Goal: Information Seeking & Learning: Learn about a topic

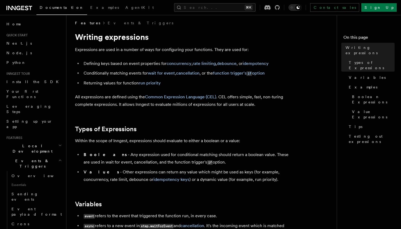
click at [58, 5] on link "Documentation" at bounding box center [61, 8] width 51 height 13
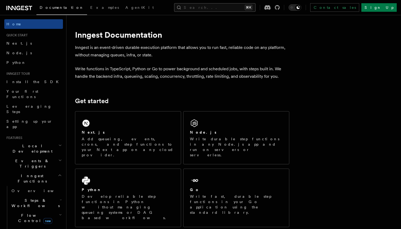
click at [207, 4] on button "Search... ⌘K" at bounding box center [214, 7] width 81 height 9
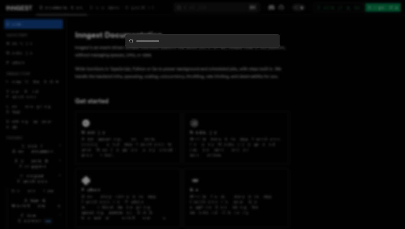
click at [175, 44] on input "search" at bounding box center [202, 41] width 154 height 13
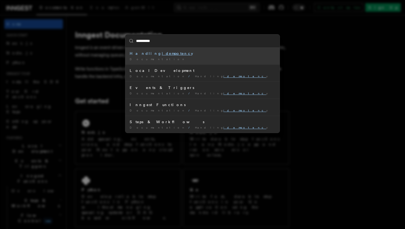
type input "**********"
click at [174, 52] on div "Handling idempotency" at bounding box center [203, 53] width 146 height 5
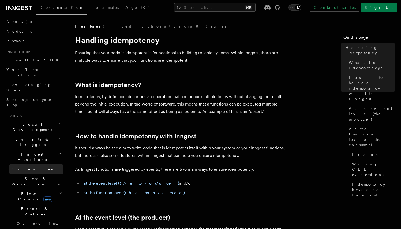
scroll to position [25, 0]
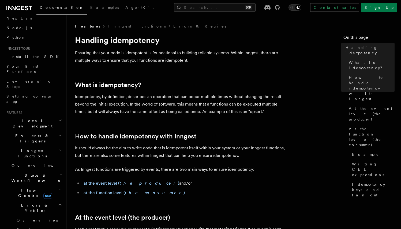
click at [29, 173] on span "Steps & Workflows" at bounding box center [34, 178] width 50 height 11
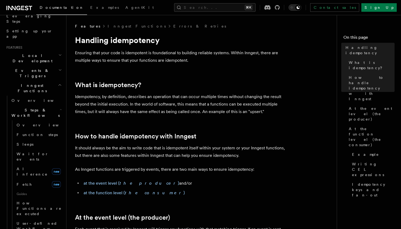
scroll to position [27, 0]
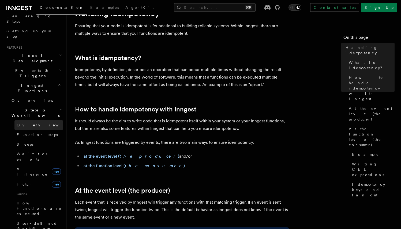
click at [35, 120] on link "Overview" at bounding box center [38, 125] width 48 height 10
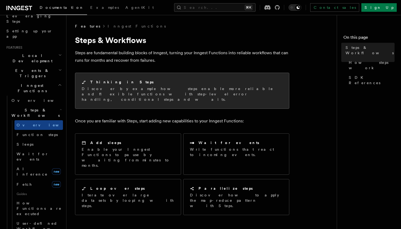
click at [99, 89] on p "Discover by example how steps enable more reliable and flexible functions with …" at bounding box center [182, 94] width 201 height 16
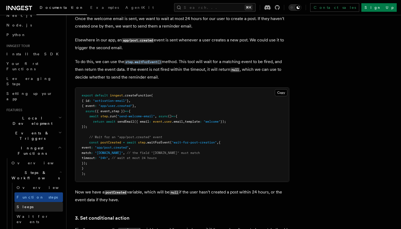
scroll to position [35, 0]
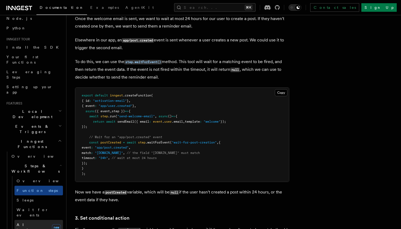
click at [36, 223] on span "AI Inference" at bounding box center [32, 228] width 31 height 10
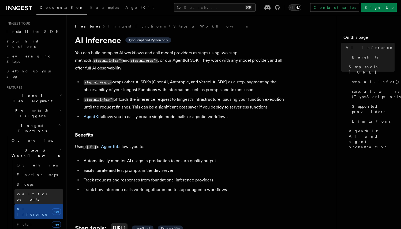
scroll to position [63, 0]
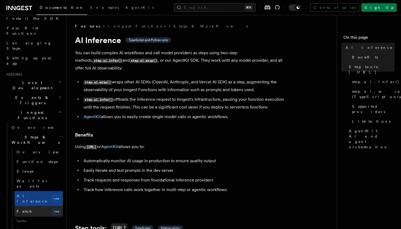
click at [35, 206] on link "Fetch new" at bounding box center [38, 211] width 48 height 11
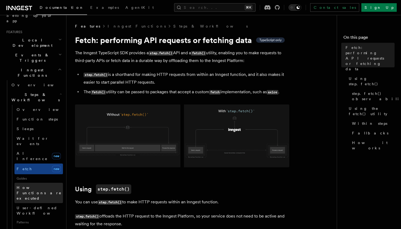
scroll to position [113, 0]
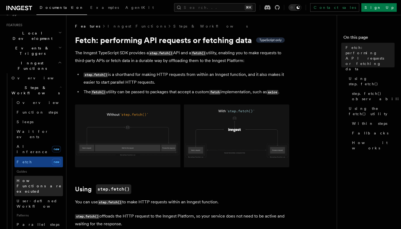
click at [36, 176] on link "How Functions are executed" at bounding box center [38, 186] width 48 height 20
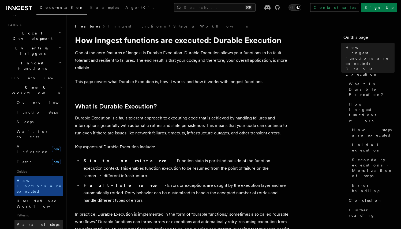
click at [35, 223] on span "Parallel steps" at bounding box center [38, 225] width 43 height 4
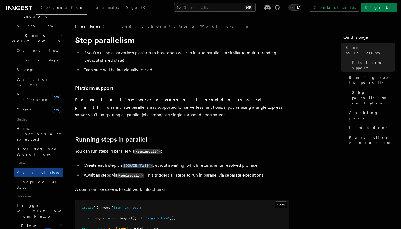
scroll to position [169, 0]
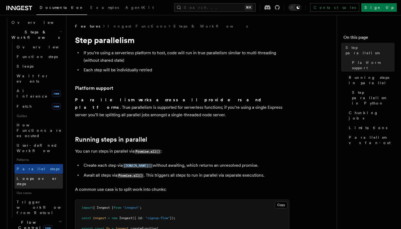
click at [40, 177] on span "Loops over steps" at bounding box center [37, 182] width 41 height 10
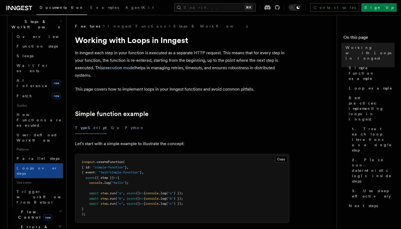
scroll to position [182, 0]
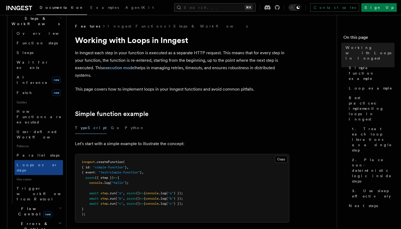
click at [30, 206] on span "Flow Control new" at bounding box center [34, 211] width 50 height 11
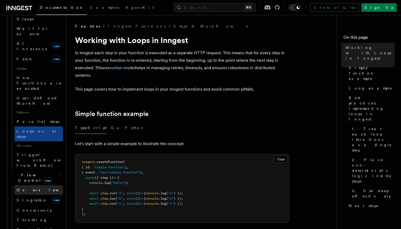
scroll to position [235, 0]
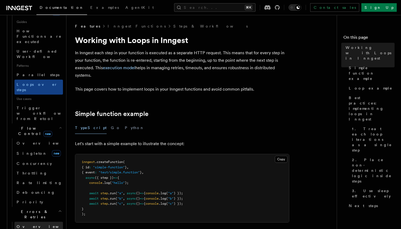
scroll to position [266, 0]
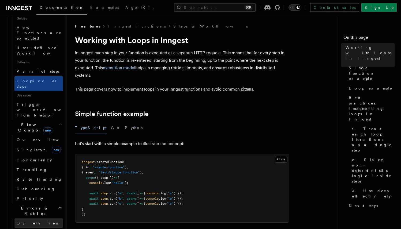
click at [33, 221] on span "Overview" at bounding box center [44, 223] width 55 height 4
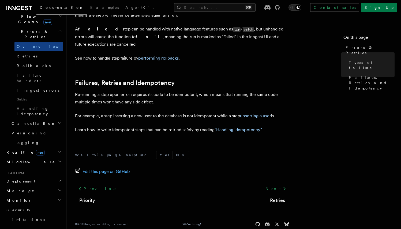
scroll to position [192, 0]
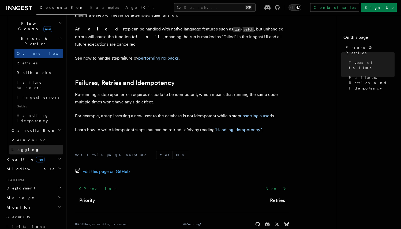
click at [31, 145] on link "Logging" at bounding box center [36, 150] width 54 height 10
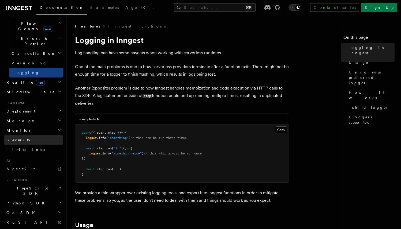
scroll to position [189, 0]
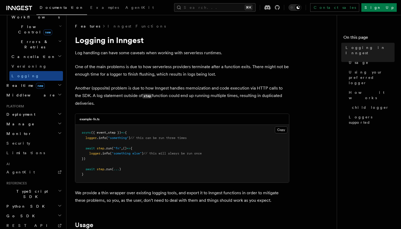
click at [35, 187] on h2 "TypeScript SDK" at bounding box center [33, 194] width 59 height 15
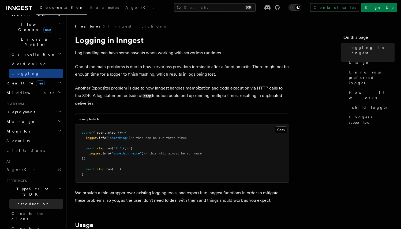
scroll to position [196, 0]
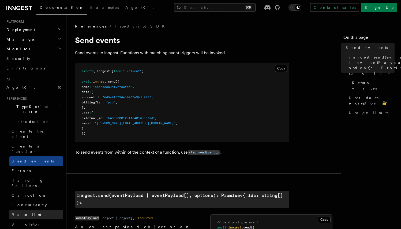
scroll to position [281, 0]
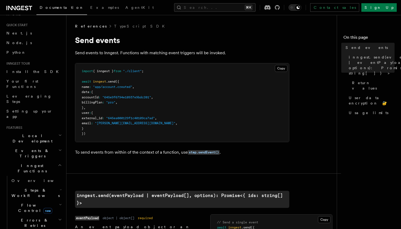
scroll to position [17, 0]
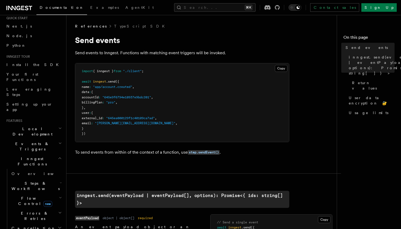
click at [38, 181] on span "Steps & Workflows" at bounding box center [34, 186] width 50 height 11
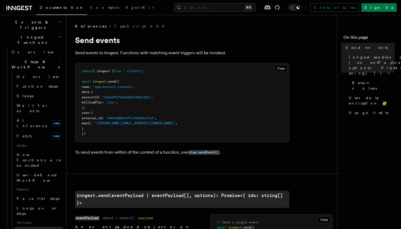
scroll to position [146, 0]
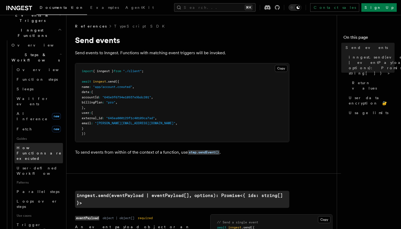
click at [43, 145] on span "How Functions are executed" at bounding box center [40, 153] width 46 height 16
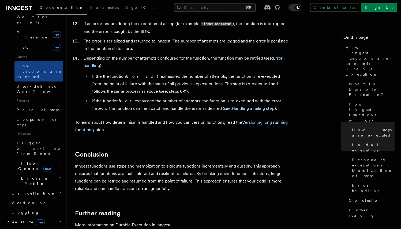
scroll to position [231, 0]
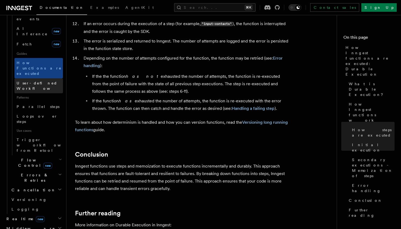
click at [37, 81] on span "User-defined Workflows" at bounding box center [41, 86] width 48 height 10
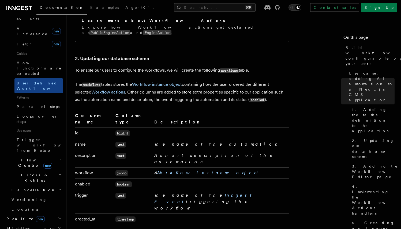
scroll to position [943, 0]
